Goal: Browse casually

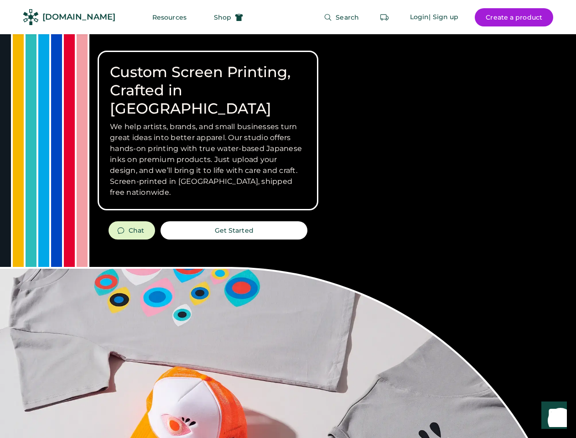
click at [288, 219] on div "Custom Screen Printing, Crafted in [GEOGRAPHIC_DATA] We help artists, brands, a…" at bounding box center [288, 323] width 576 height 579
click at [288, 236] on div "Custom Screen Printing, Crafted in [GEOGRAPHIC_DATA] We help artists, brands, a…" at bounding box center [288, 323] width 576 height 579
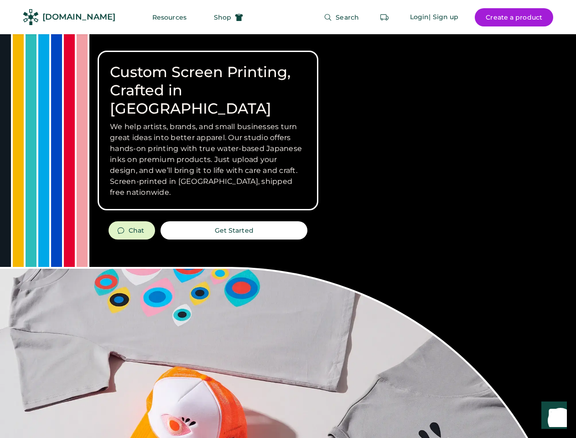
click at [288, 236] on div "Custom Screen Printing, Crafted in [GEOGRAPHIC_DATA] We help artists, brands, a…" at bounding box center [288, 323] width 576 height 579
click at [208, 130] on h3 "We help artists, brands, and small businesses turn great ideas into better appa…" at bounding box center [208, 159] width 196 height 77
click at [208, 121] on h3 "We help artists, brands, and small businesses turn great ideas into better appa…" at bounding box center [208, 159] width 196 height 77
click at [208, 81] on h1 "Custom Screen Printing, Crafted in [GEOGRAPHIC_DATA]" at bounding box center [208, 90] width 196 height 55
